Goal: Browse casually

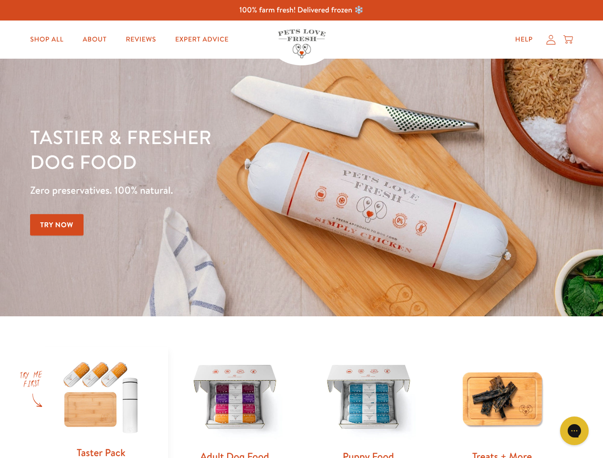
click at [301, 229] on div "Tastier & fresher dog food Zero preservatives. 100% natural. Try Now" at bounding box center [211, 188] width 362 height 126
click at [574, 431] on icon "Gorgias live chat" at bounding box center [573, 430] width 9 height 9
